Goal: Transaction & Acquisition: Purchase product/service

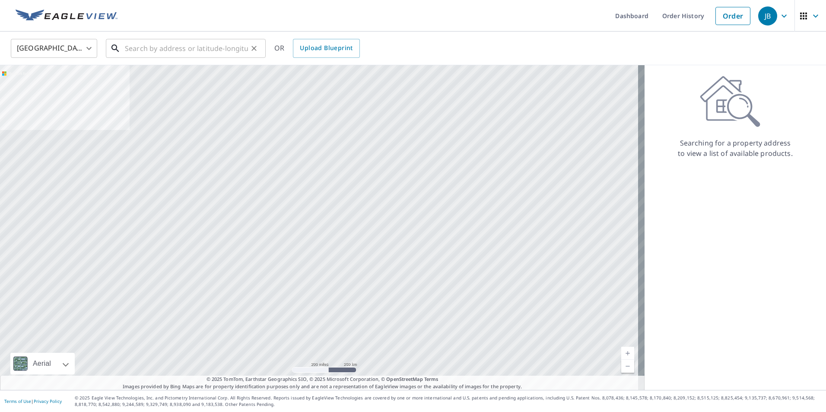
click at [180, 44] on input "text" at bounding box center [186, 48] width 123 height 24
paste input "[STREET_ADDRESS]"
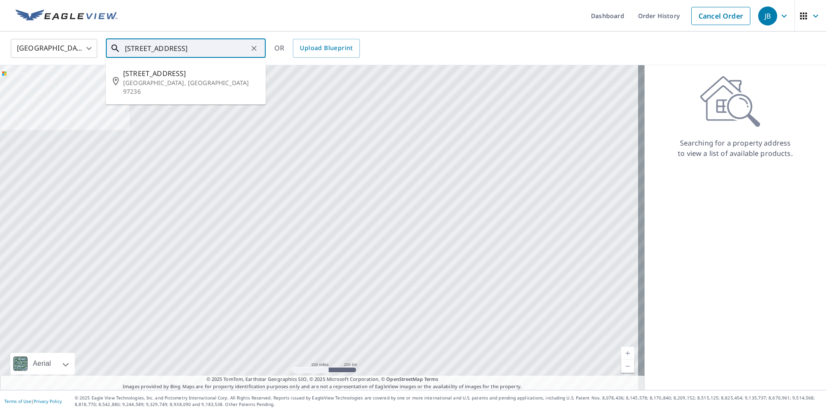
scroll to position [0, 41]
click at [198, 77] on span "[STREET_ADDRESS]" at bounding box center [191, 73] width 136 height 10
type input "[STREET_ADDRESS]"
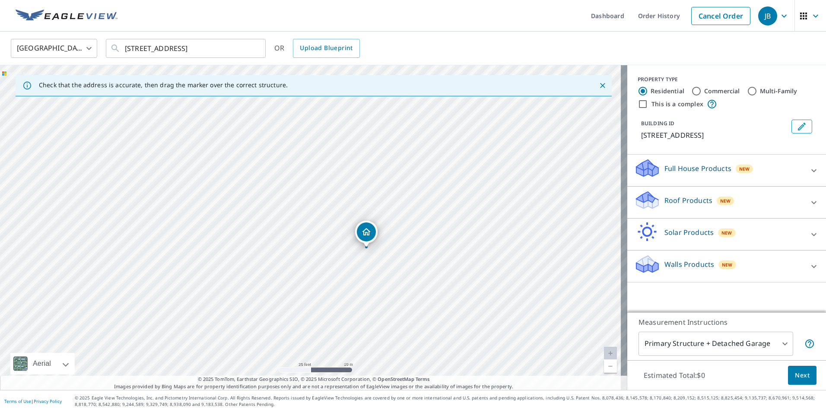
drag, startPoint x: 412, startPoint y: 200, endPoint x: 394, endPoint y: 259, distance: 61.2
click at [394, 259] on div "[STREET_ADDRESS]" at bounding box center [313, 227] width 627 height 325
click at [776, 201] on div "Roof Products New" at bounding box center [718, 202] width 169 height 25
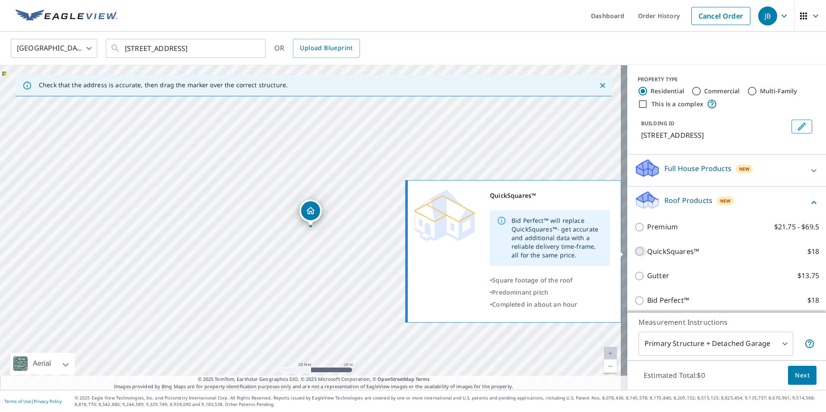
click at [634, 248] on input "QuickSquares™ $18" at bounding box center [640, 251] width 13 height 10
checkbox input "true"
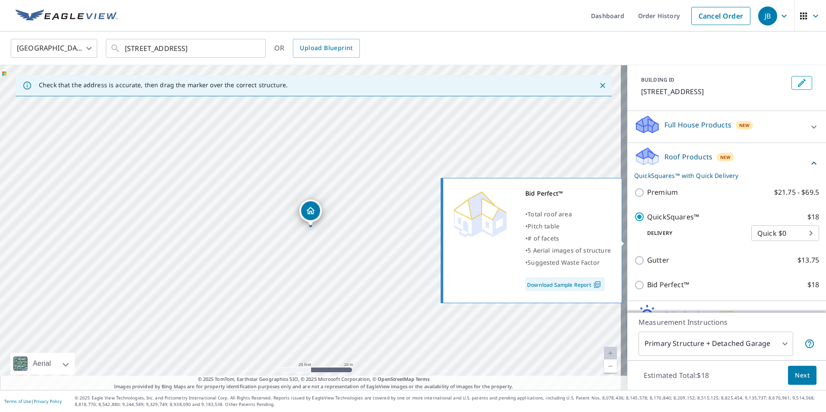
scroll to position [96, 0]
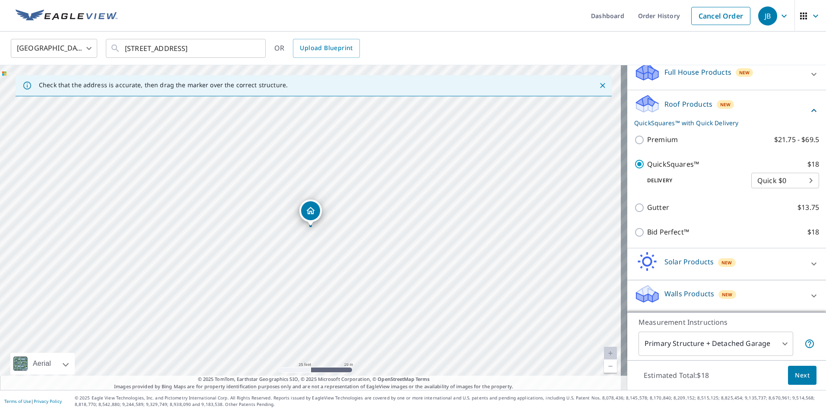
click at [797, 376] on span "Next" at bounding box center [802, 375] width 15 height 11
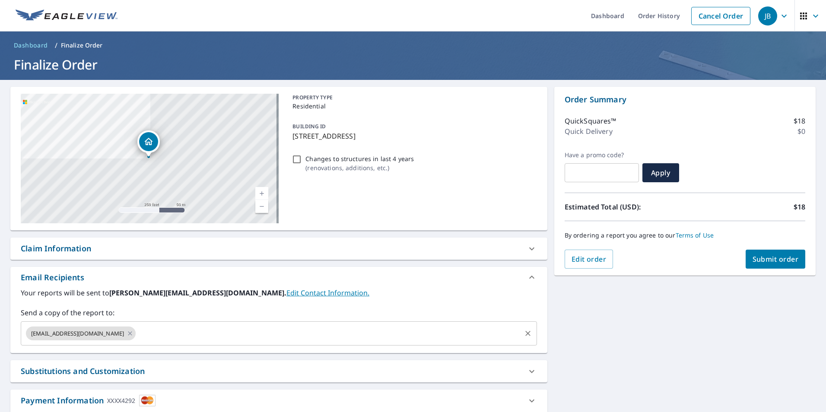
click at [260, 331] on input "text" at bounding box center [328, 333] width 383 height 16
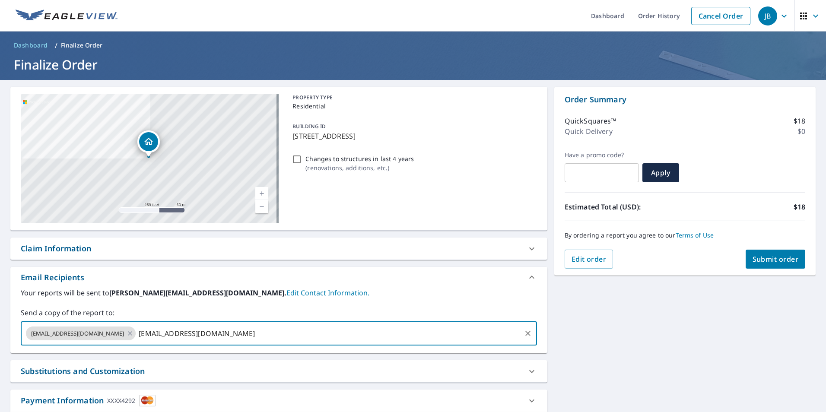
type input "[EMAIL_ADDRESS][DOMAIN_NAME]"
click at [761, 257] on span "Submit order" at bounding box center [775, 259] width 46 height 10
